Goal: Task Accomplishment & Management: Complete application form

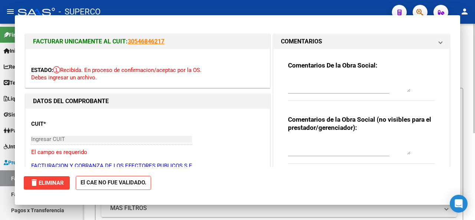
scroll to position [74, 0]
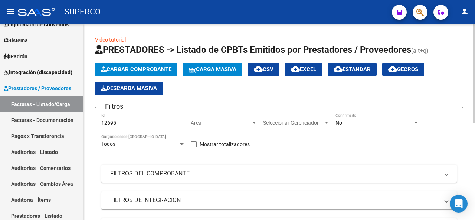
click at [140, 68] on span "Cargar Comprobante" at bounding box center [136, 69] width 71 height 7
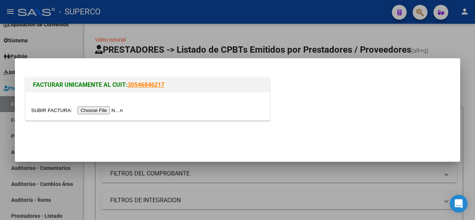
click at [110, 107] on input "file" at bounding box center [78, 111] width 94 height 8
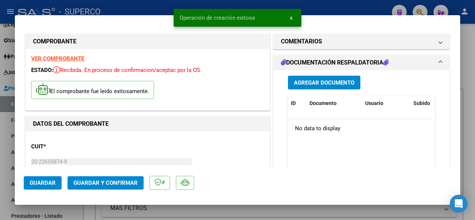
click at [332, 79] on span "Agregar Documento" at bounding box center [324, 82] width 61 height 7
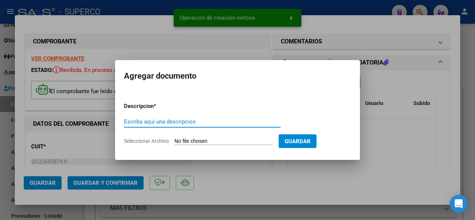
click at [175, 124] on input "Escriba aquí una descripcion" at bounding box center [202, 121] width 157 height 7
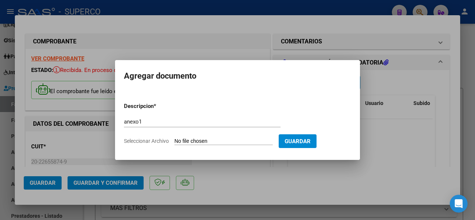
click at [223, 140] on input "Seleccionar Archivo" at bounding box center [224, 141] width 98 height 7
click at [150, 119] on input "anexo1" at bounding box center [202, 121] width 157 height 7
type input "anexo"
click at [223, 139] on input "Seleccionar Archivo" at bounding box center [224, 141] width 98 height 7
type input "C:\fakepath\Anexos [DATE]-[PERSON_NAME].docx"
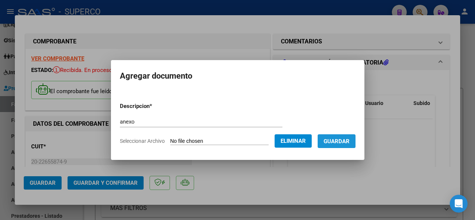
click at [350, 140] on span "Guardar" at bounding box center [337, 141] width 26 height 7
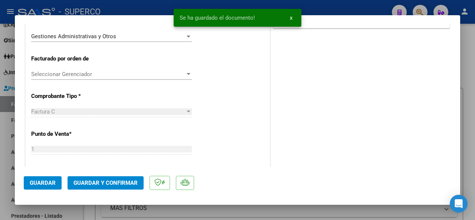
scroll to position [260, 0]
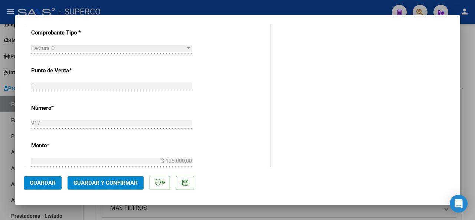
click at [107, 182] on span "Guardar y Confirmar" at bounding box center [106, 183] width 64 height 7
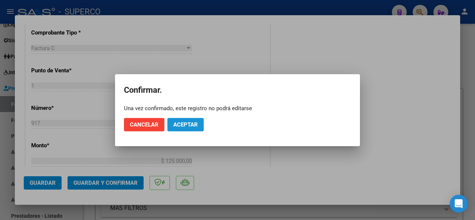
click at [186, 128] on button "Aceptar" at bounding box center [186, 124] width 36 height 13
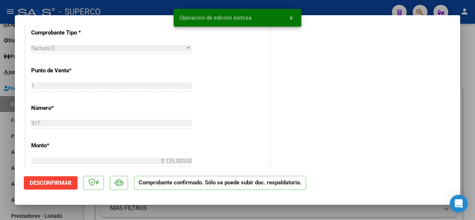
click at [175, 4] on div "Operación de edición exitosa x" at bounding box center [238, 18] width 146 height 36
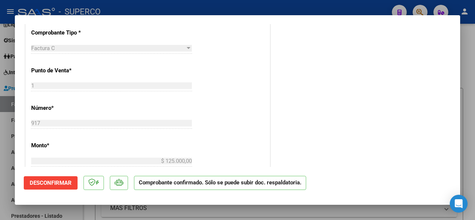
click at [155, 6] on div at bounding box center [237, 110] width 475 height 220
type input "$ 0,00"
